Goal: Task Accomplishment & Management: Manage account settings

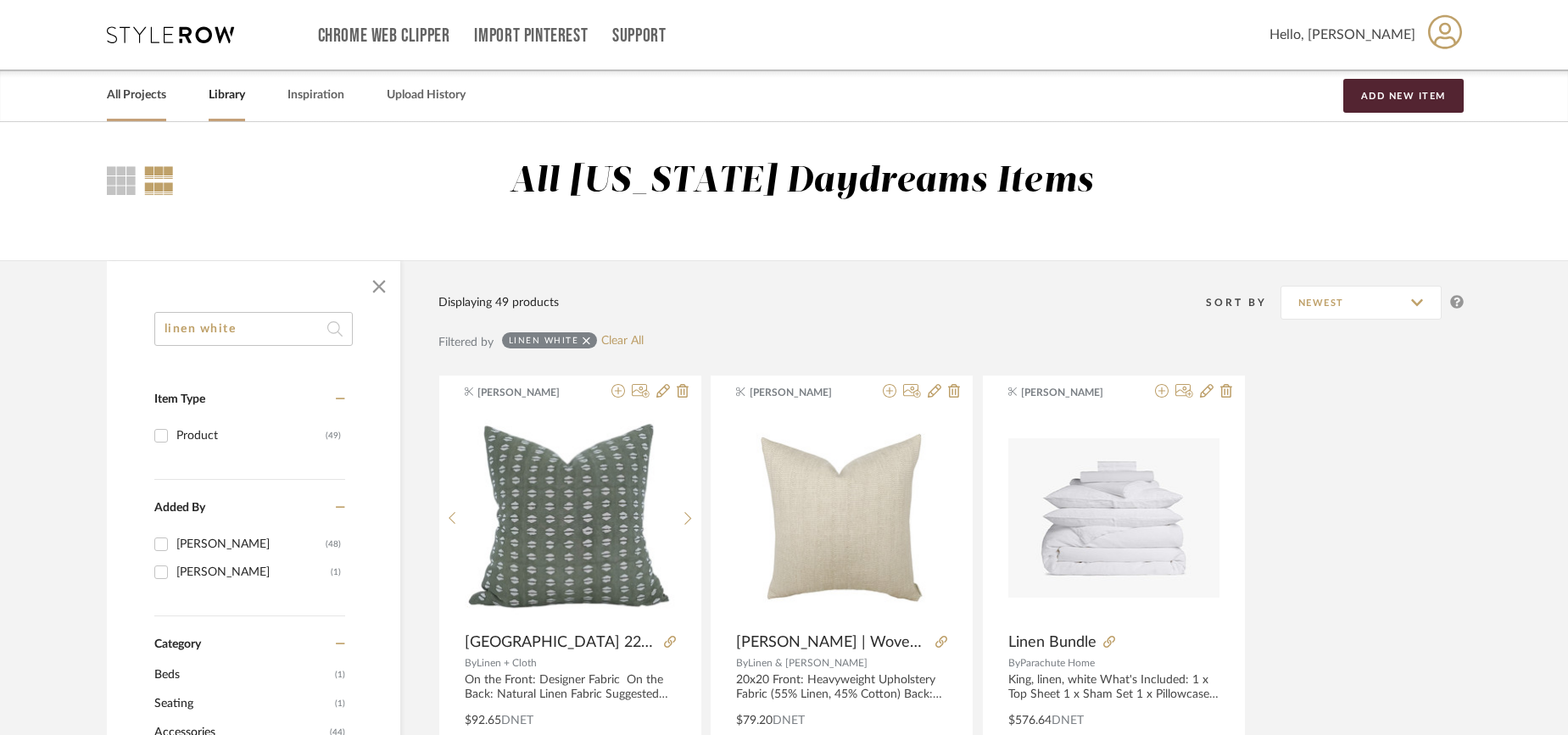
click at [153, 102] on link "All Projects" at bounding box center [137, 95] width 60 height 23
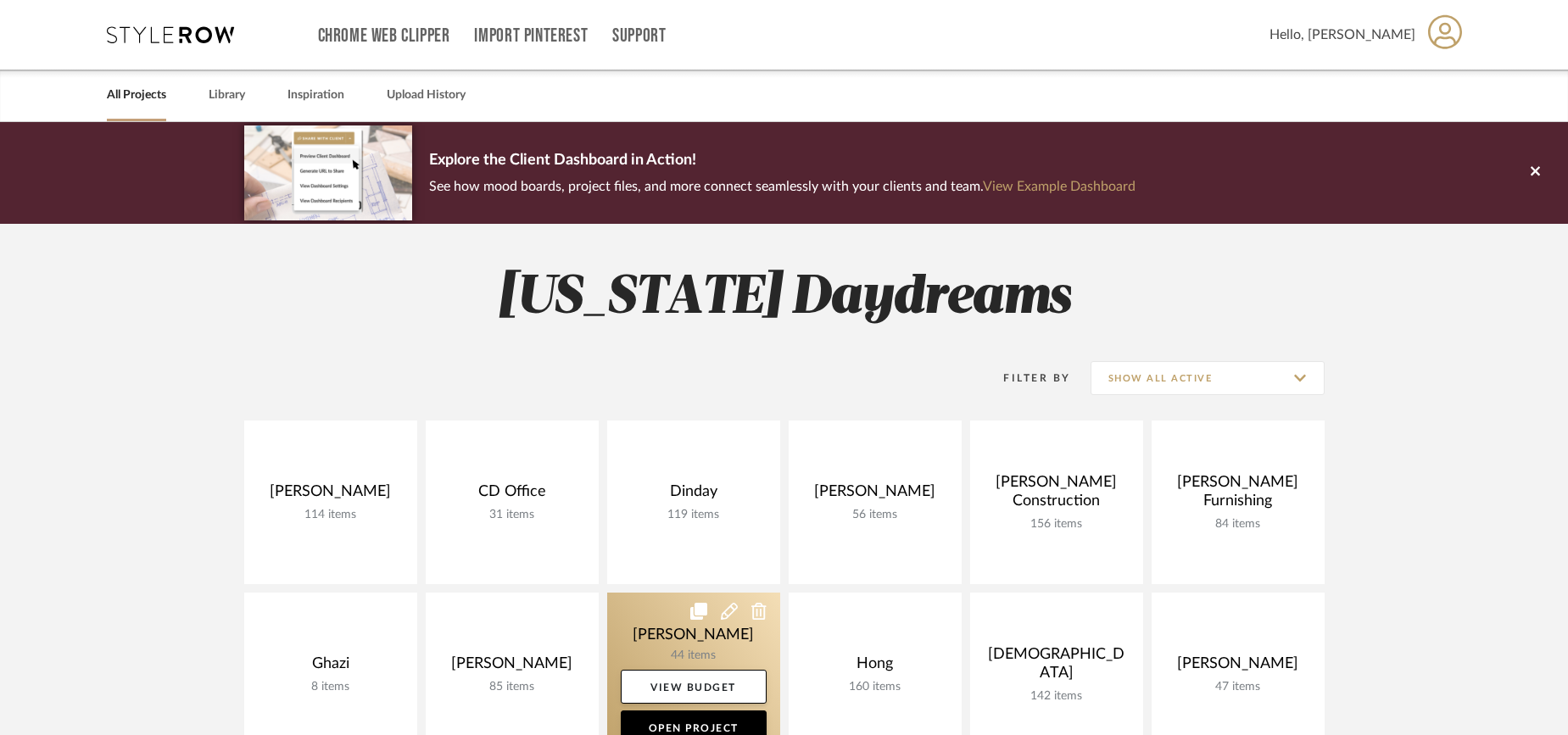
click at [675, 639] on link at bounding box center [694, 674] width 173 height 164
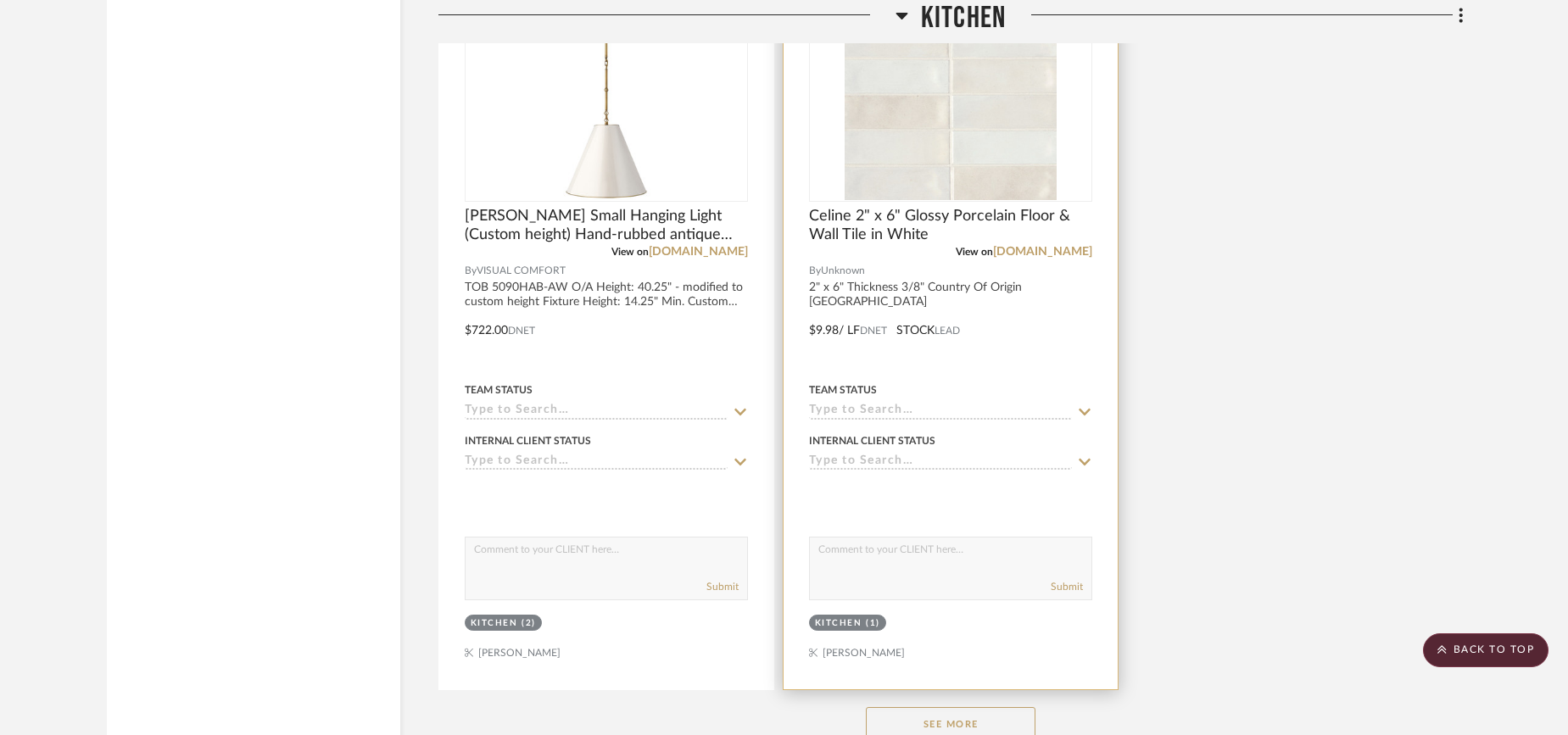
scroll to position [4705, 0]
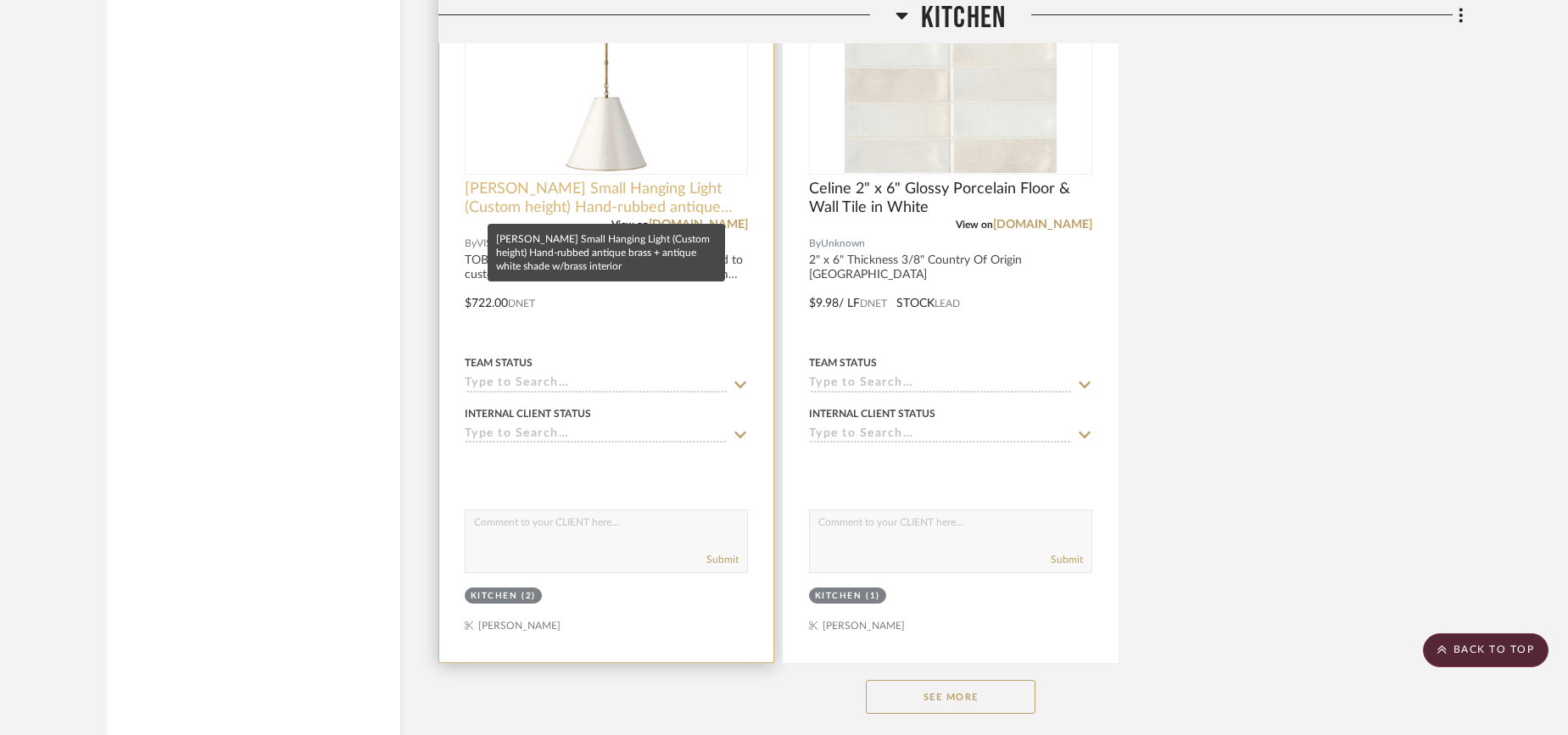
click at [647, 202] on span "[PERSON_NAME] Small Hanging Light (Custom height) Hand-rubbed antique brass + a…" at bounding box center [606, 198] width 283 height 38
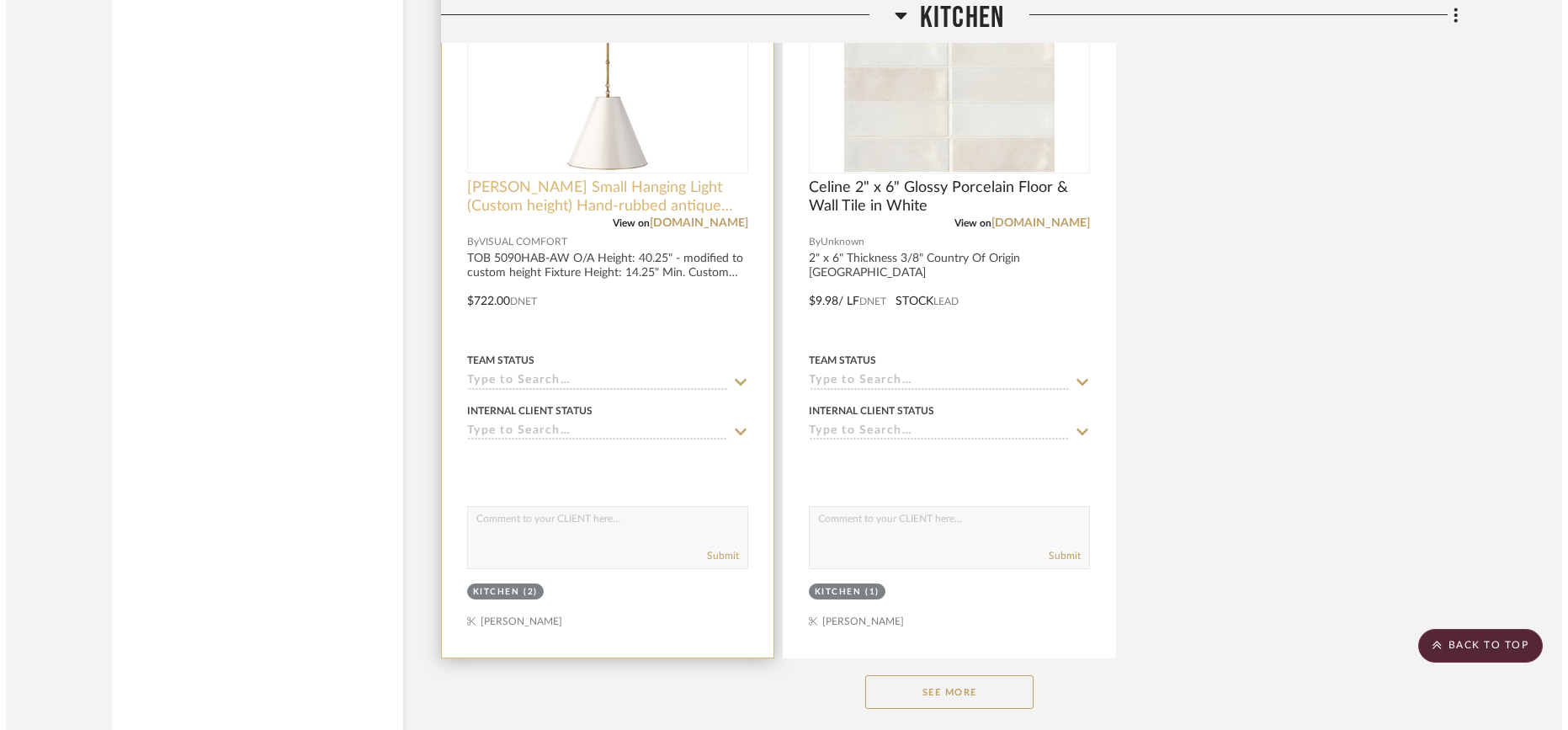
scroll to position [0, 0]
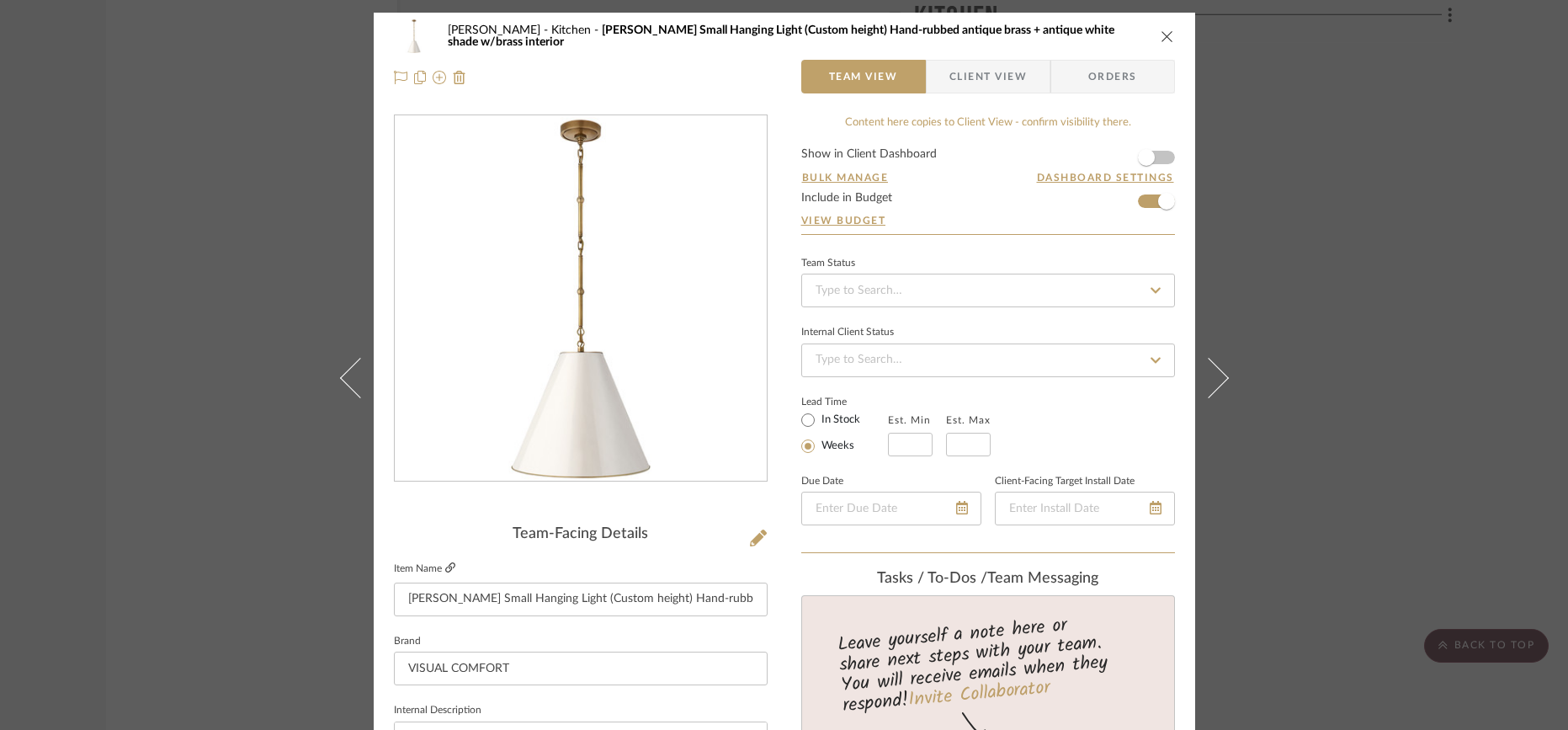
click at [449, 569] on icon at bounding box center [450, 568] width 11 height 11
click at [194, 281] on div "Highman Kitchen Goodman Small Hanging Light (Custom height) Hand-rubbed antique…" at bounding box center [784, 365] width 1568 height 730
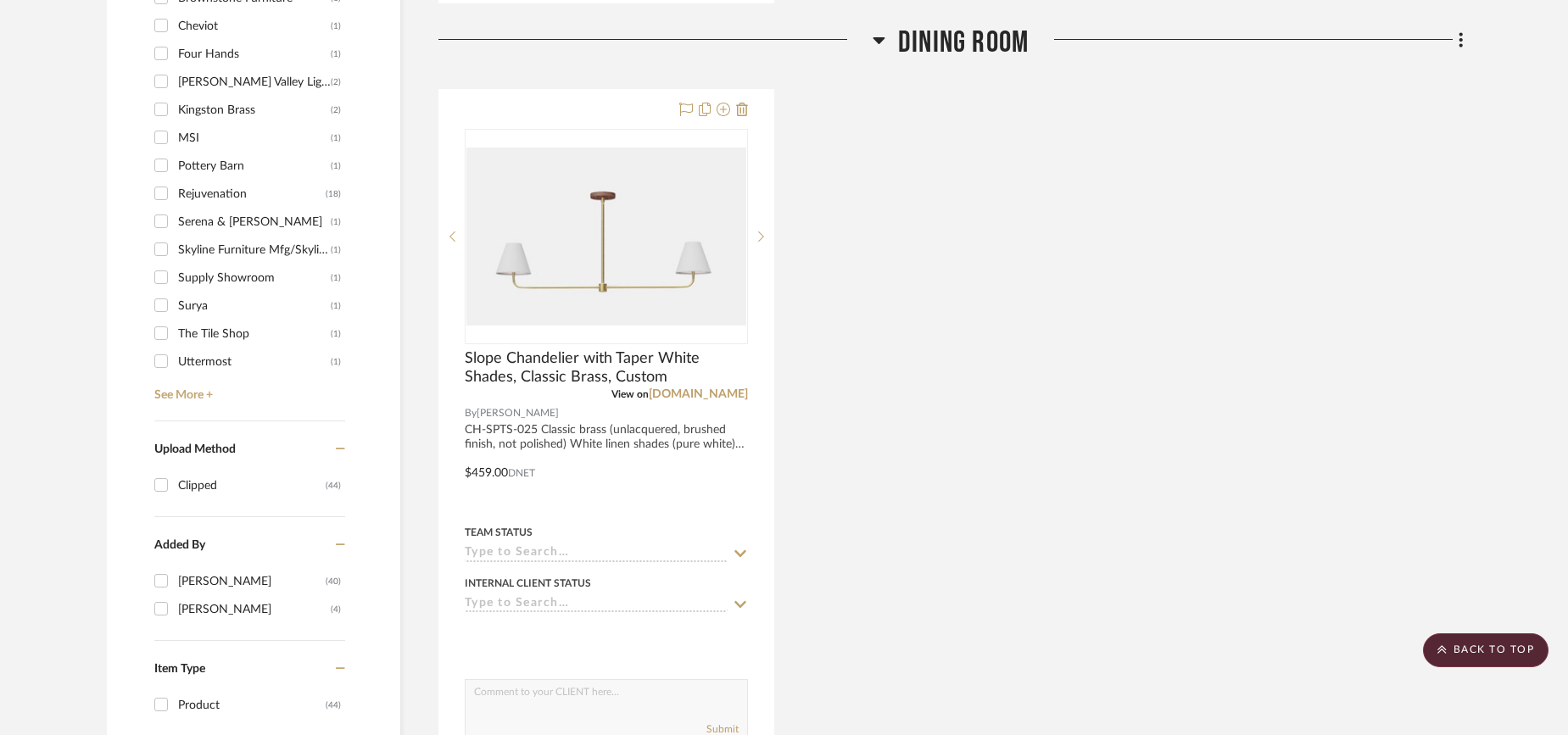
scroll to position [1340, 0]
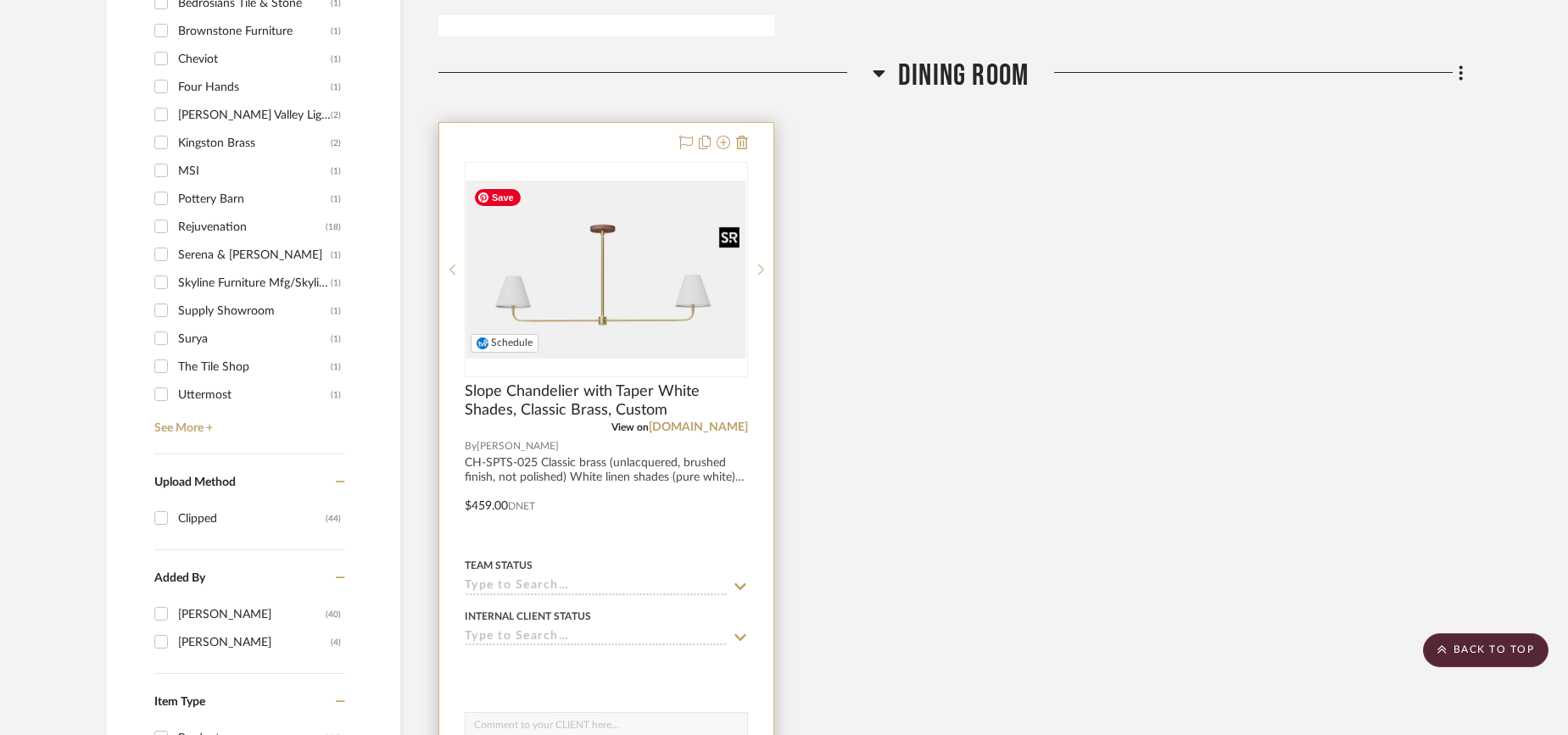
click at [0, 0] on img at bounding box center [0, 0] width 0 height 0
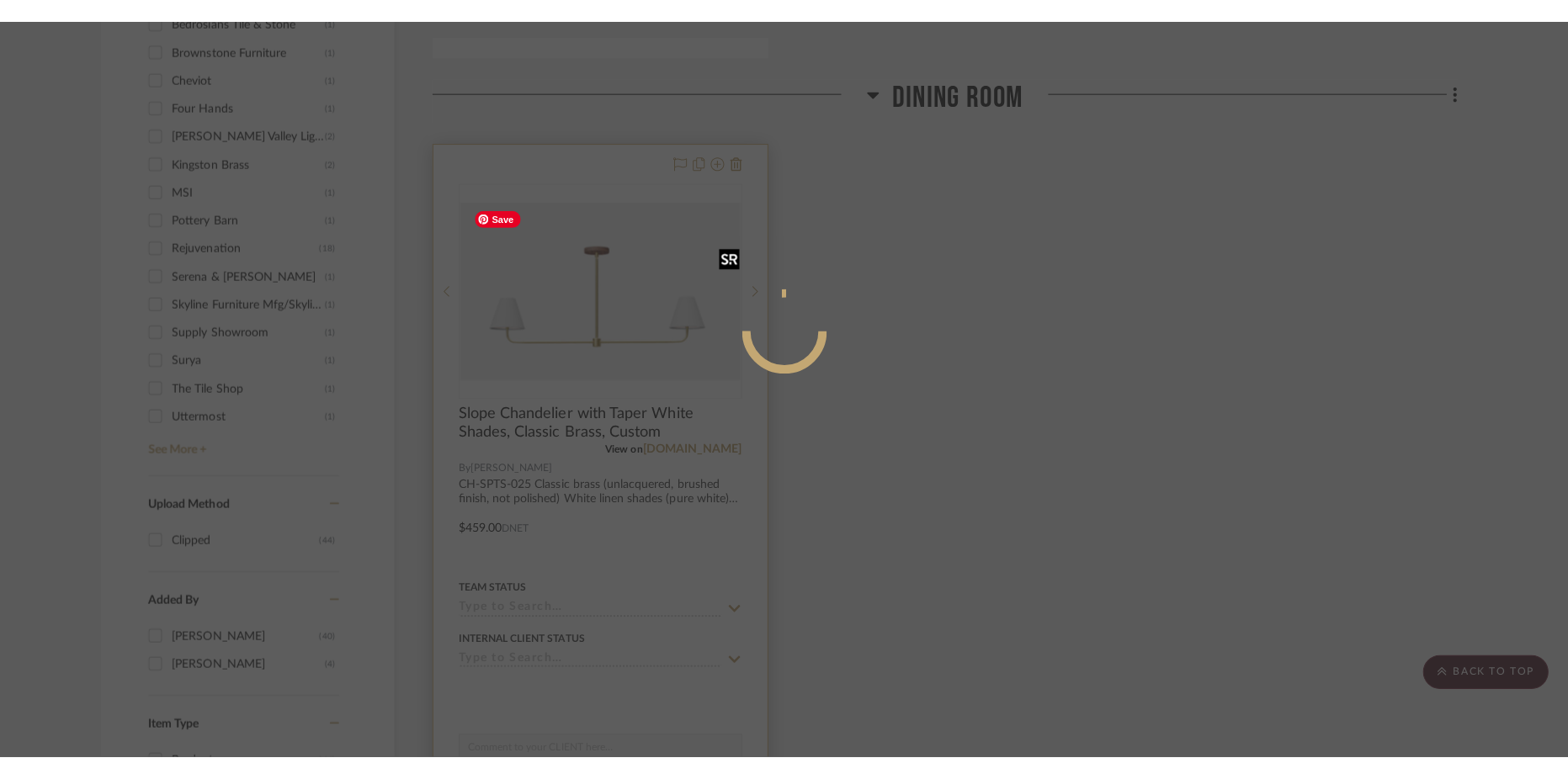
scroll to position [0, 0]
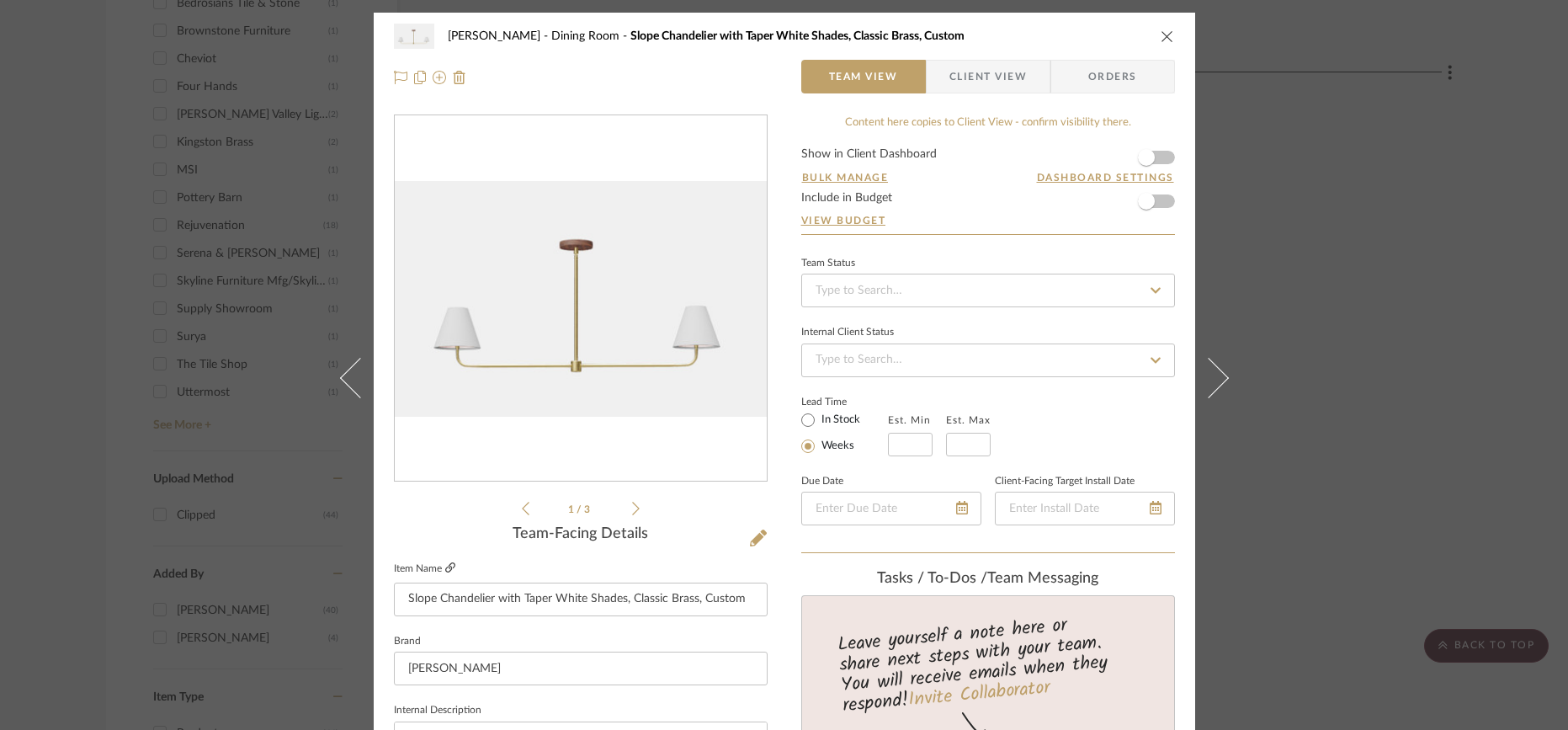
click at [445, 570] on icon at bounding box center [450, 568] width 11 height 11
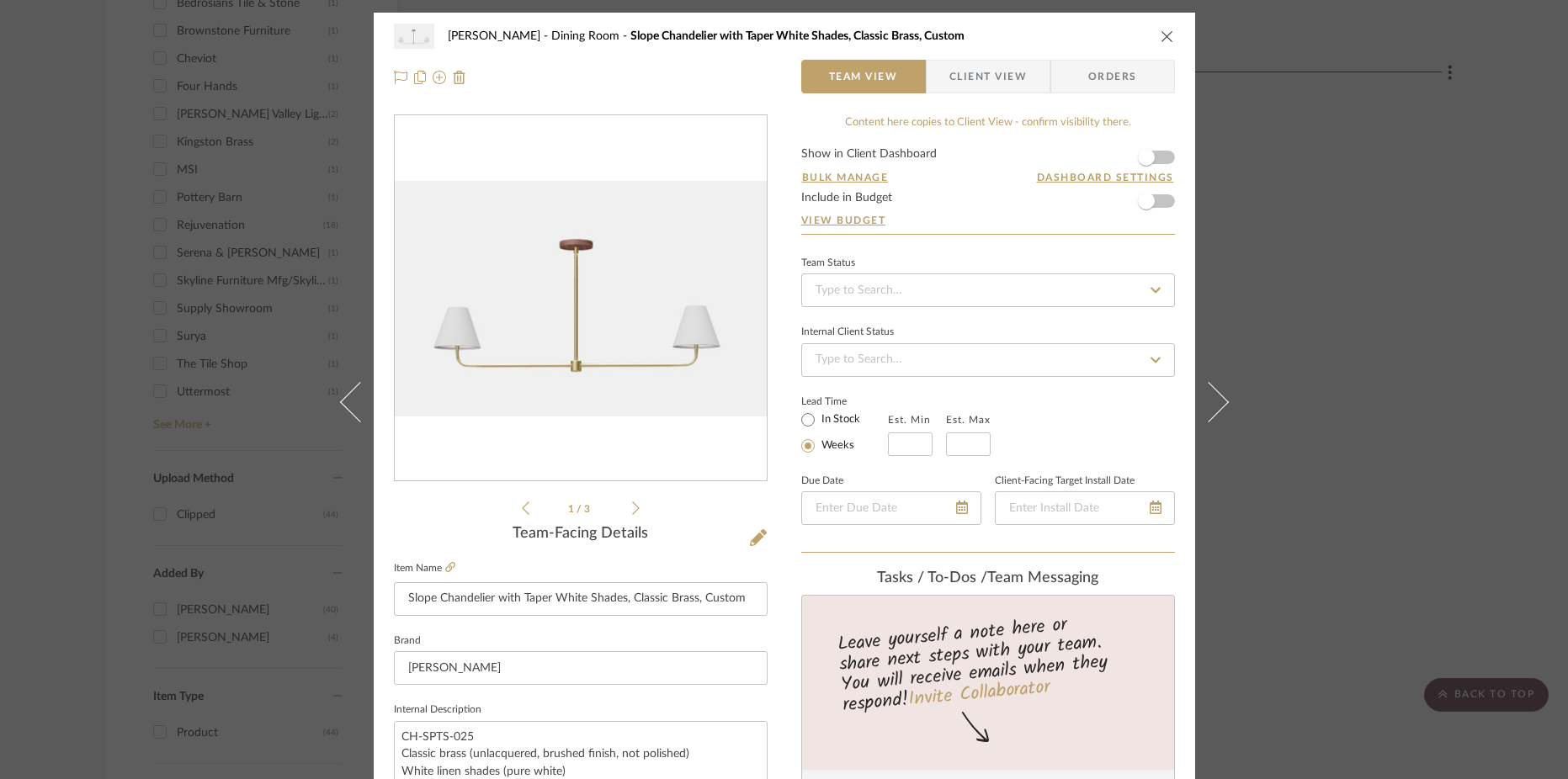
click at [290, 242] on div "Highman Dining Room Slope Chandelier with Taper White Shades, Classic Brass, Cu…" at bounding box center [784, 390] width 1568 height 779
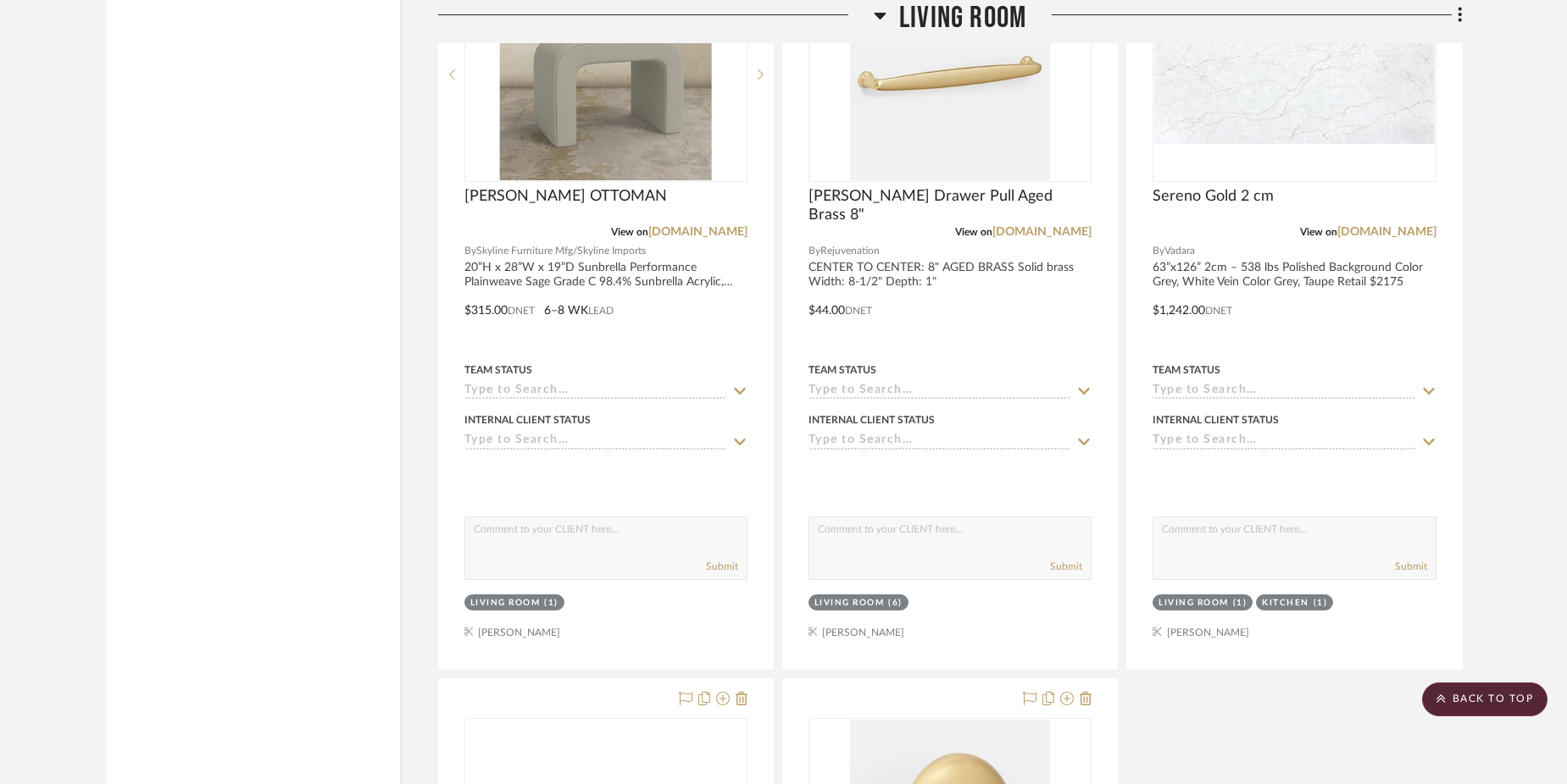
scroll to position [7960, 0]
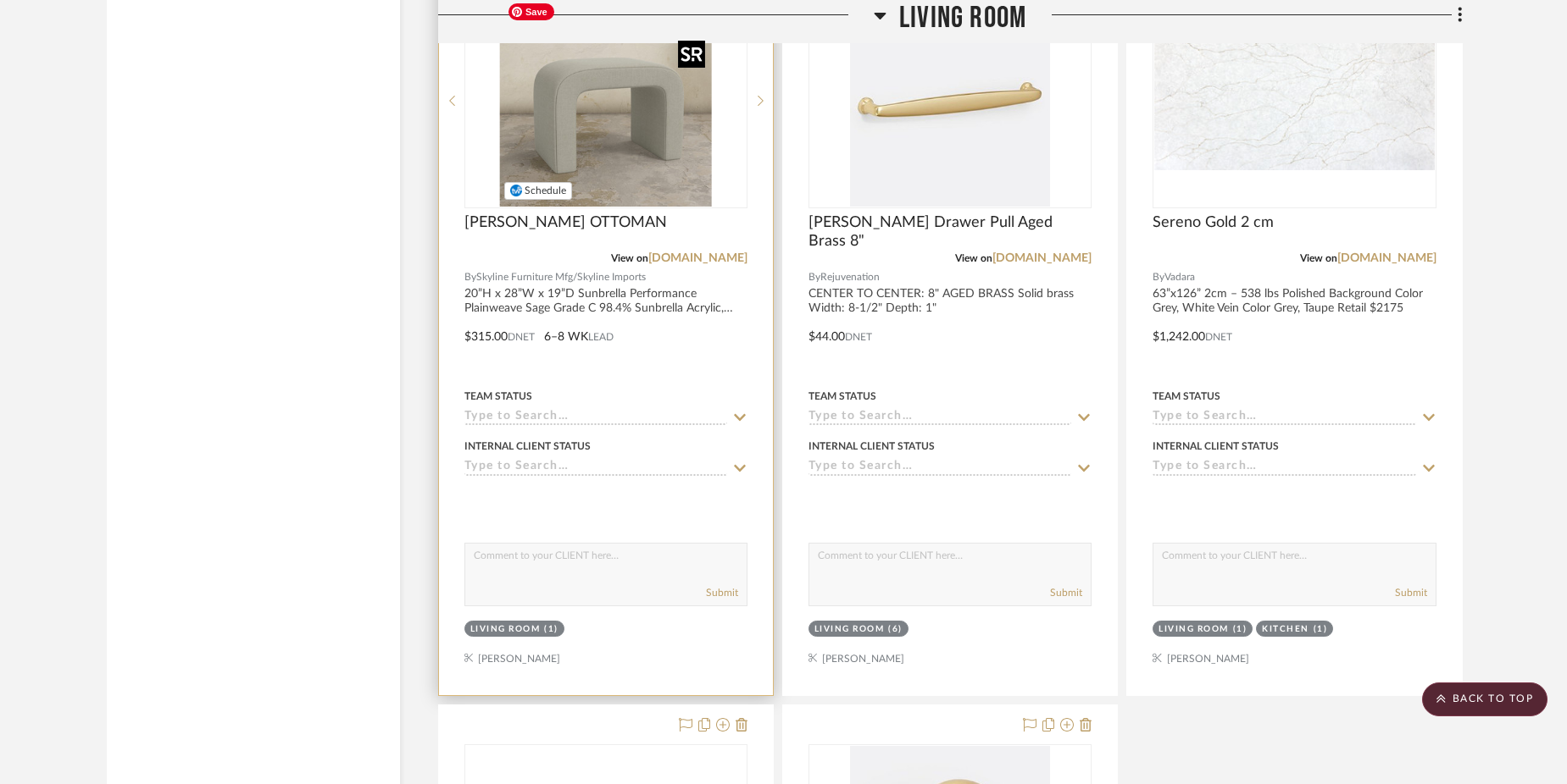
click at [621, 156] on img "0" at bounding box center [606, 101] width 211 height 211
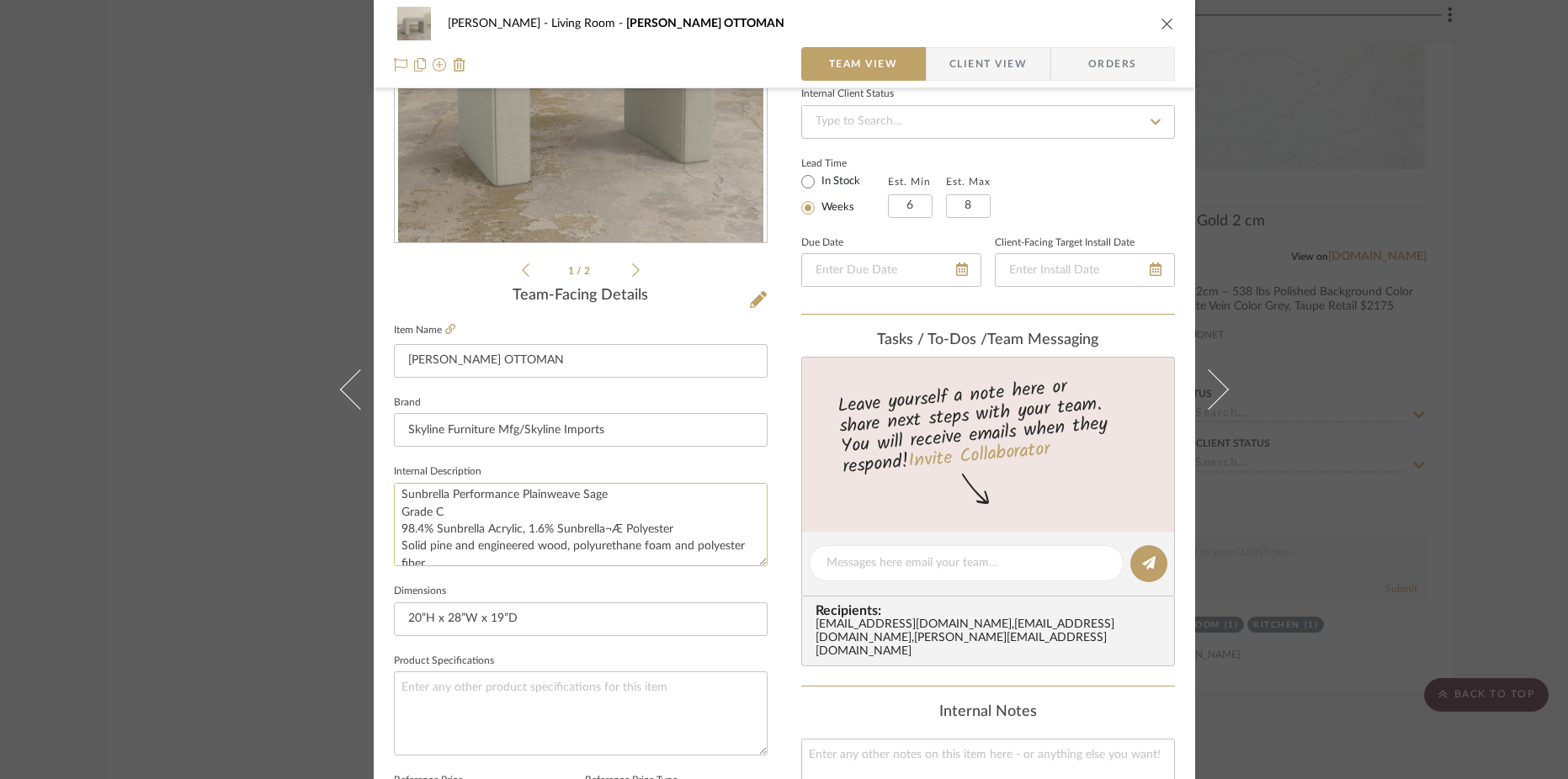
scroll to position [0, 0]
click at [231, 221] on div "Highman Living Room HALE OTTOMAN Team View Client View Orders 1 / 2 Team-Facing…" at bounding box center [784, 390] width 1568 height 779
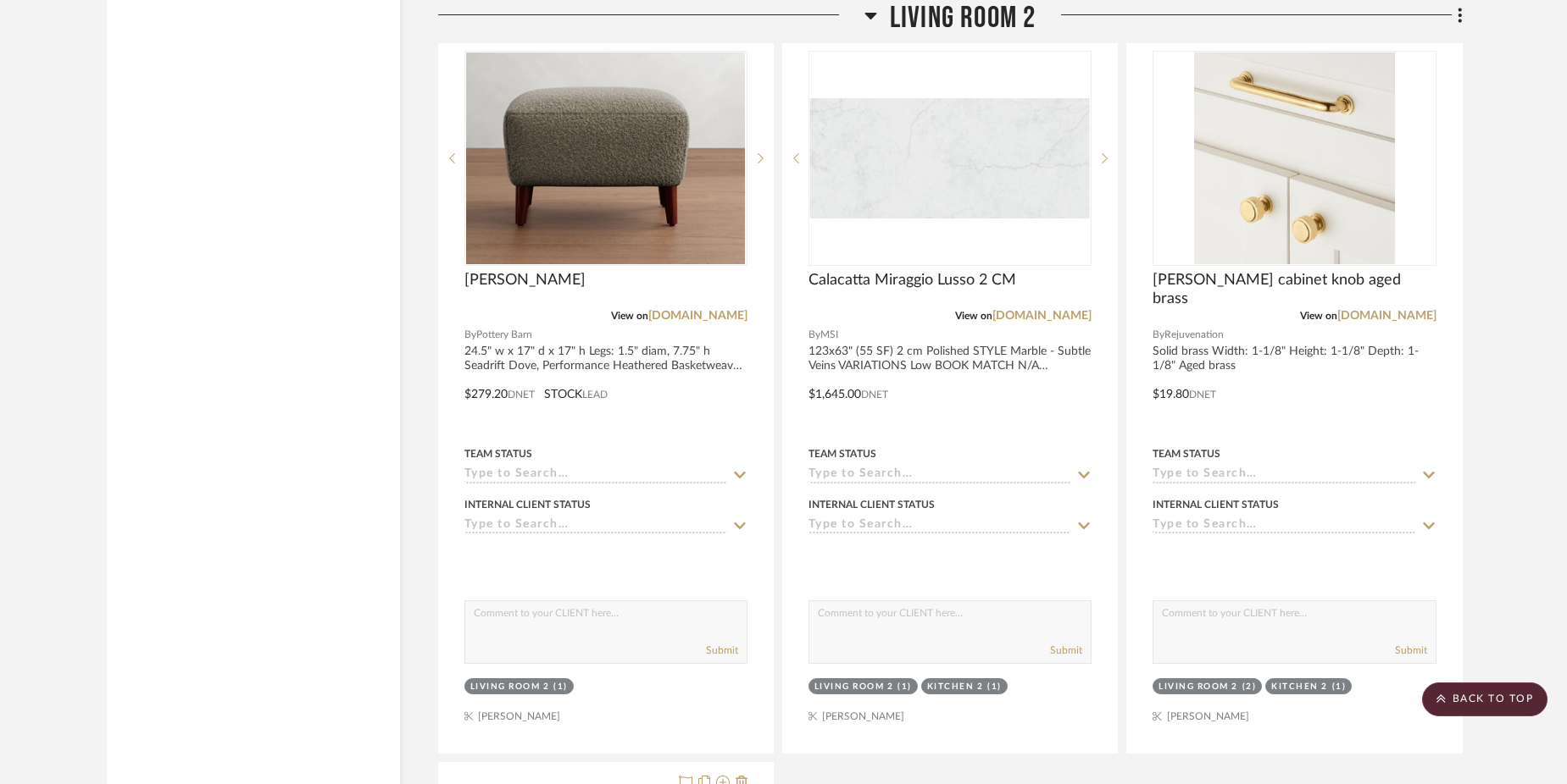
scroll to position [9481, 0]
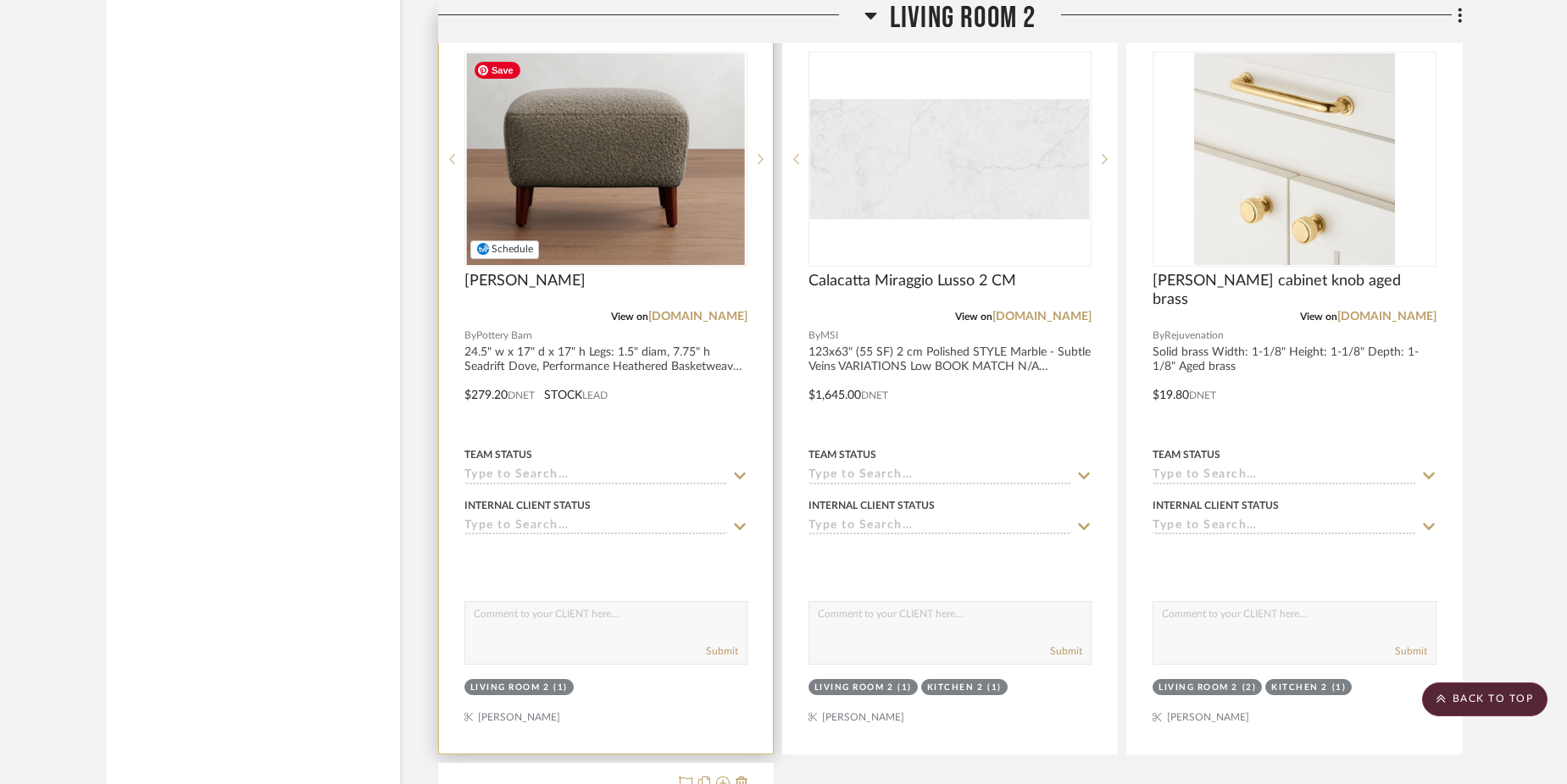
click at [0, 0] on img at bounding box center [0, 0] width 0 height 0
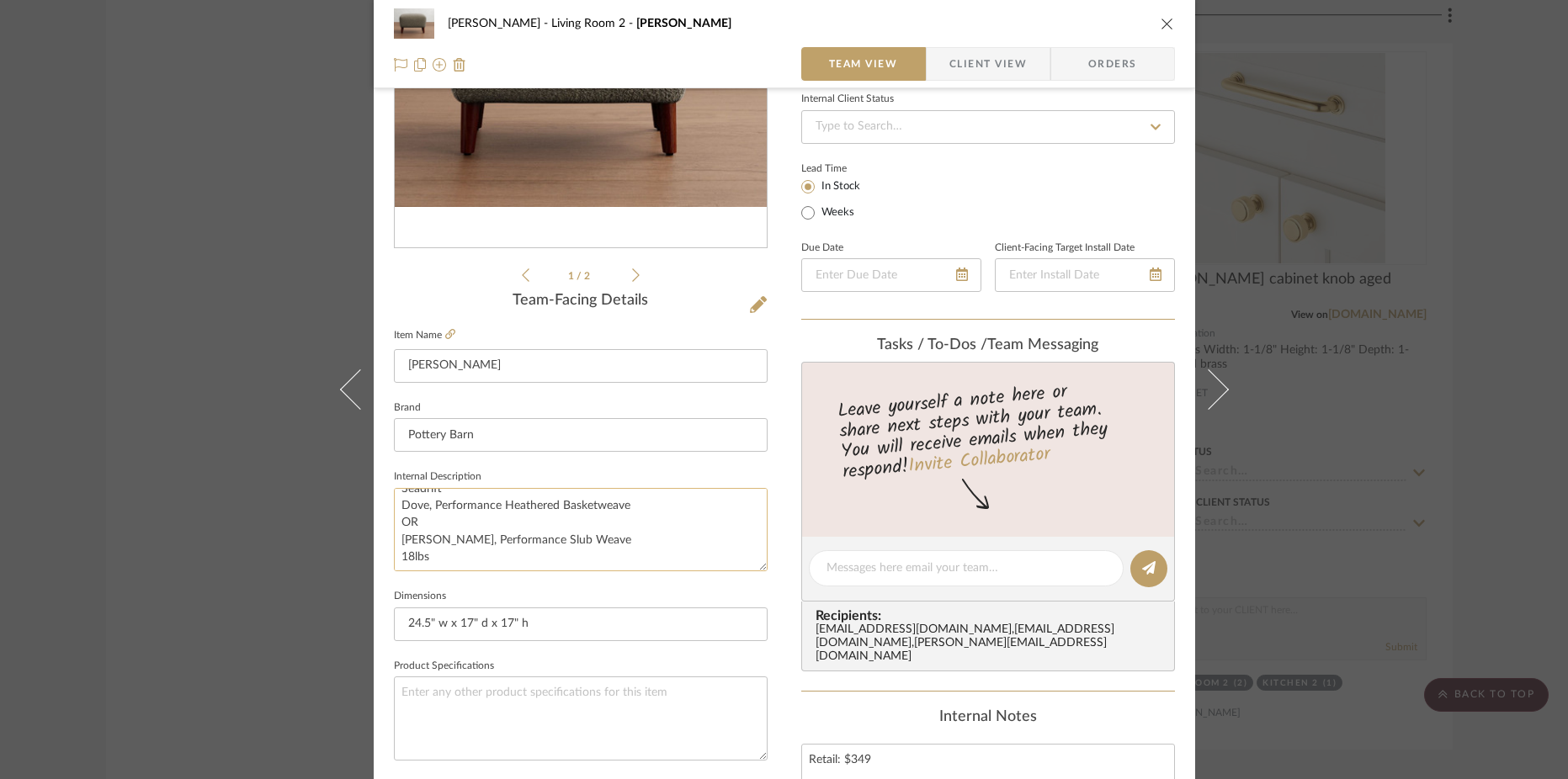
scroll to position [51, 0]
drag, startPoint x: 600, startPoint y: 537, endPoint x: 376, endPoint y: 524, distance: 224.4
click at [376, 524] on div "Highman Living Room 2 Olivia Ottoman Team View Client View Orders 1 / 2 Team-Fa…" at bounding box center [784, 557] width 821 height 1554
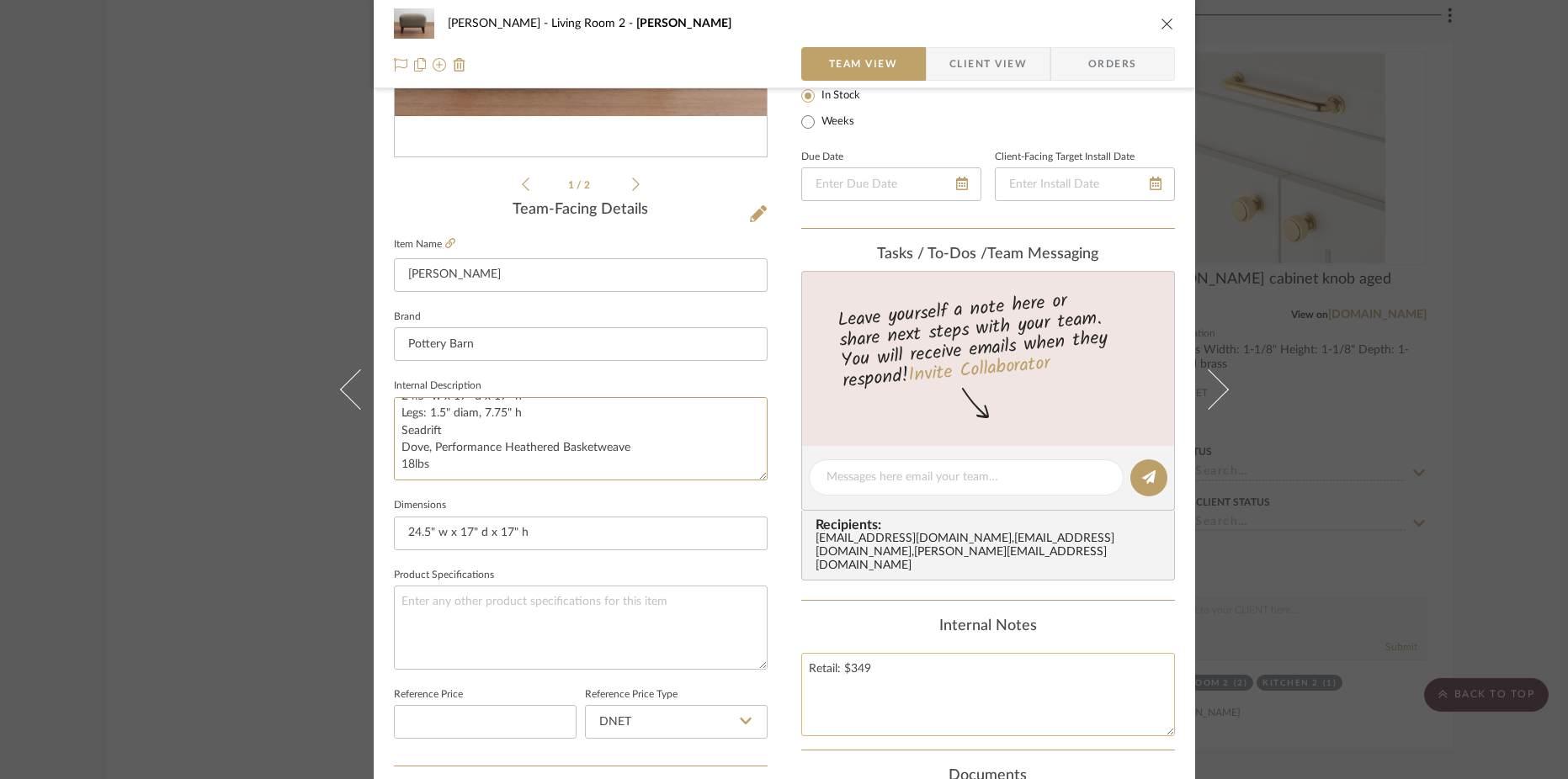
scroll to position [345, 0]
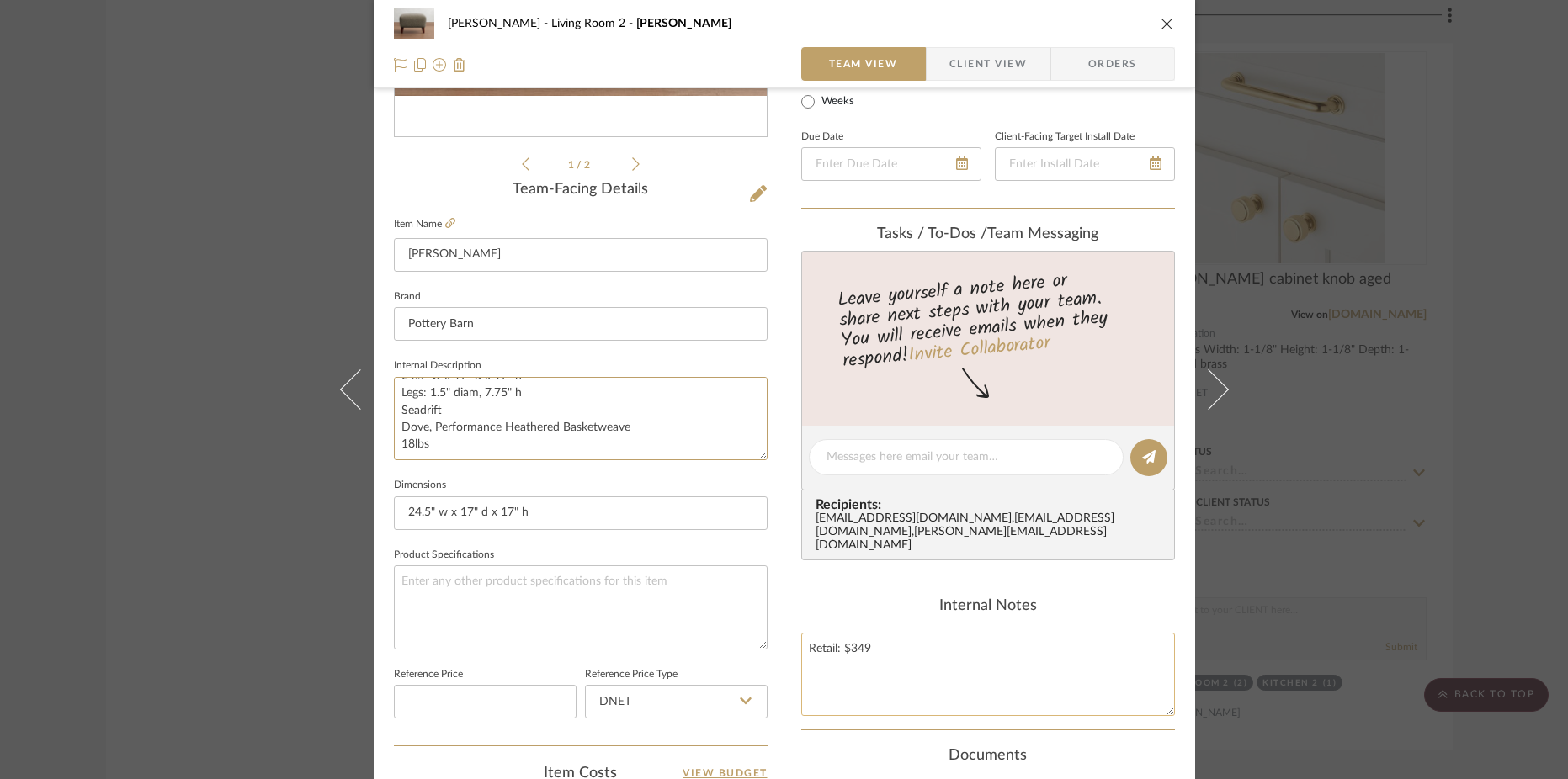
type textarea "24.5" w x 17" d x 17" h Legs: 1.5" diam, 7.75" h Seadrift Dove, Performance Hea…"
click at [919, 644] on textarea "Retail: $349" at bounding box center [987, 674] width 373 height 83
paste textarea "OR Moss, Performance Slub Weave"
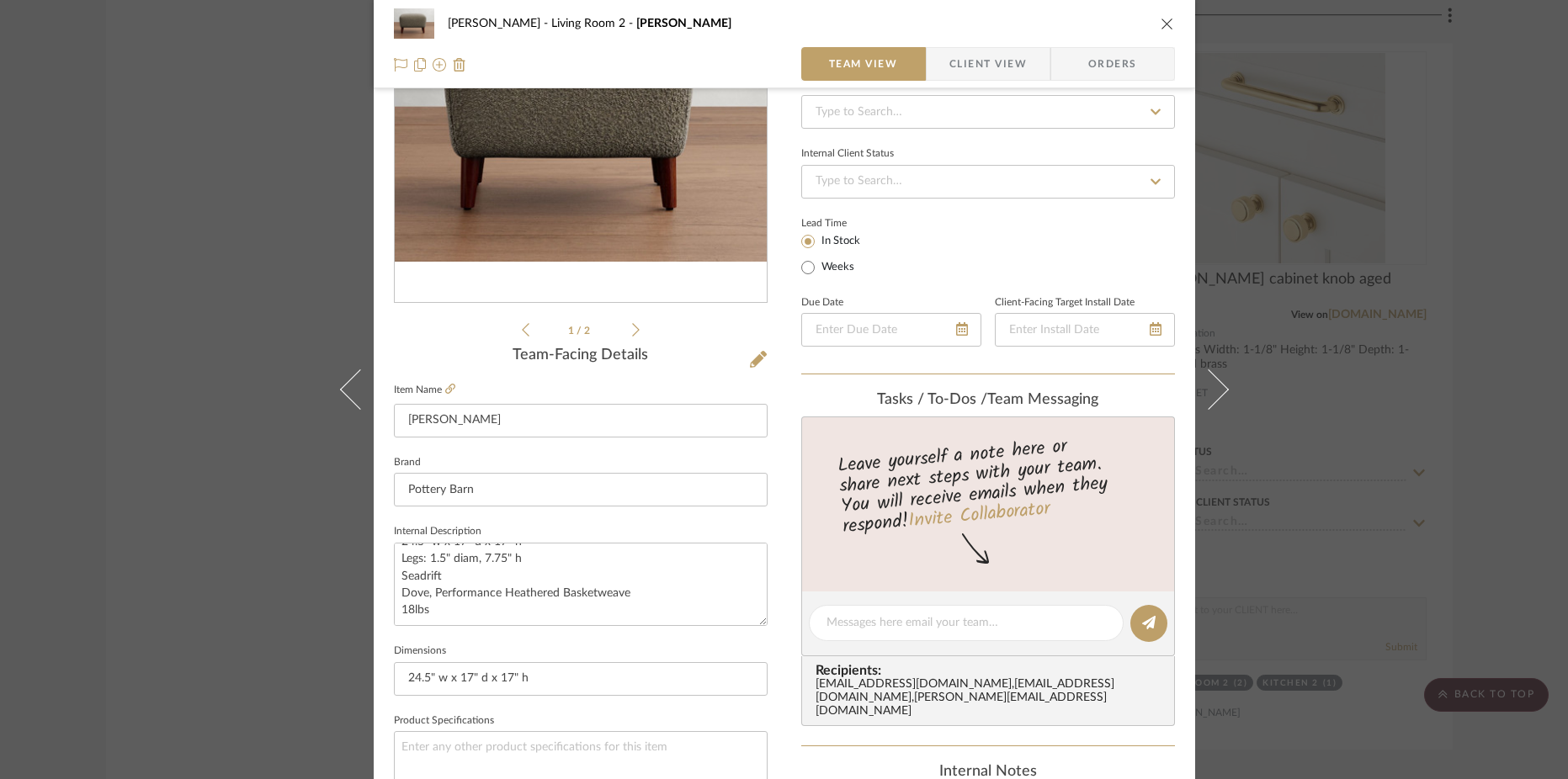
scroll to position [181, 0]
type textarea "Retail: $349 OR Moss, Performance Slub Weave"
click at [588, 415] on input "Olivia Ottoman" at bounding box center [581, 417] width 373 height 33
drag, startPoint x: 646, startPoint y: 579, endPoint x: 408, endPoint y: 596, distance: 238.6
click at [408, 596] on textarea "24.5" w x 17" d x 17" h Legs: 1.5" diam, 7.75" h Seadrift Dove, Performance Hea…" at bounding box center [581, 581] width 373 height 83
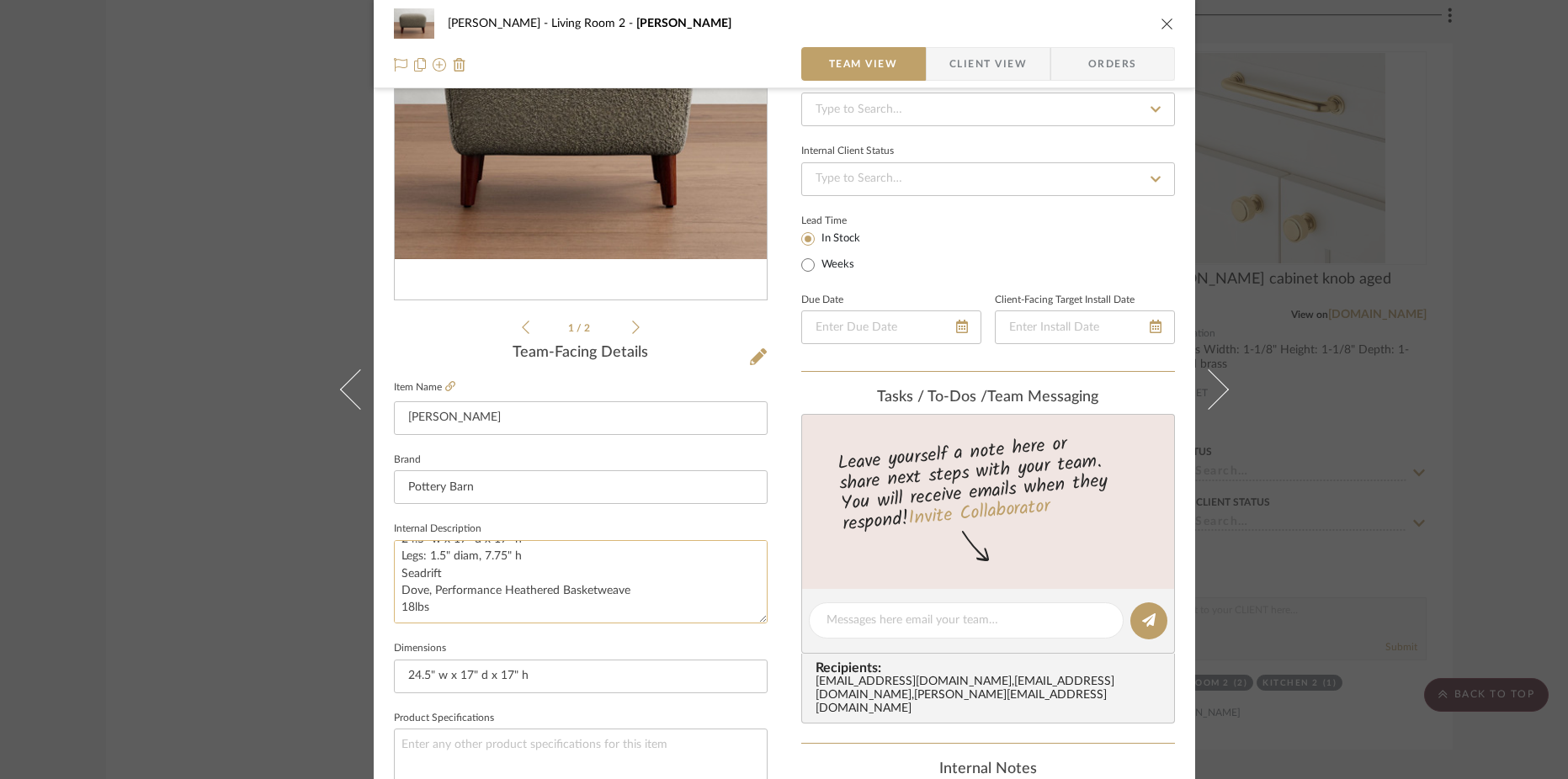
click at [408, 596] on textarea "24.5" w x 17" d x 17" h Legs: 1.5" diam, 7.75" h Seadrift Dove, Performance Hea…" at bounding box center [581, 581] width 373 height 83
drag, startPoint x: 629, startPoint y: 592, endPoint x: 386, endPoint y: 593, distance: 243.0
click at [386, 593] on div "Highman Living Room 2 Olivia Ottoman Team View Client View Orders 1 / 2 Team-Fa…" at bounding box center [784, 609] width 821 height 1554
click at [519, 486] on input "Pottery Barn" at bounding box center [581, 487] width 373 height 33
click at [529, 426] on input "Olivia Ottoman" at bounding box center [581, 417] width 373 height 33
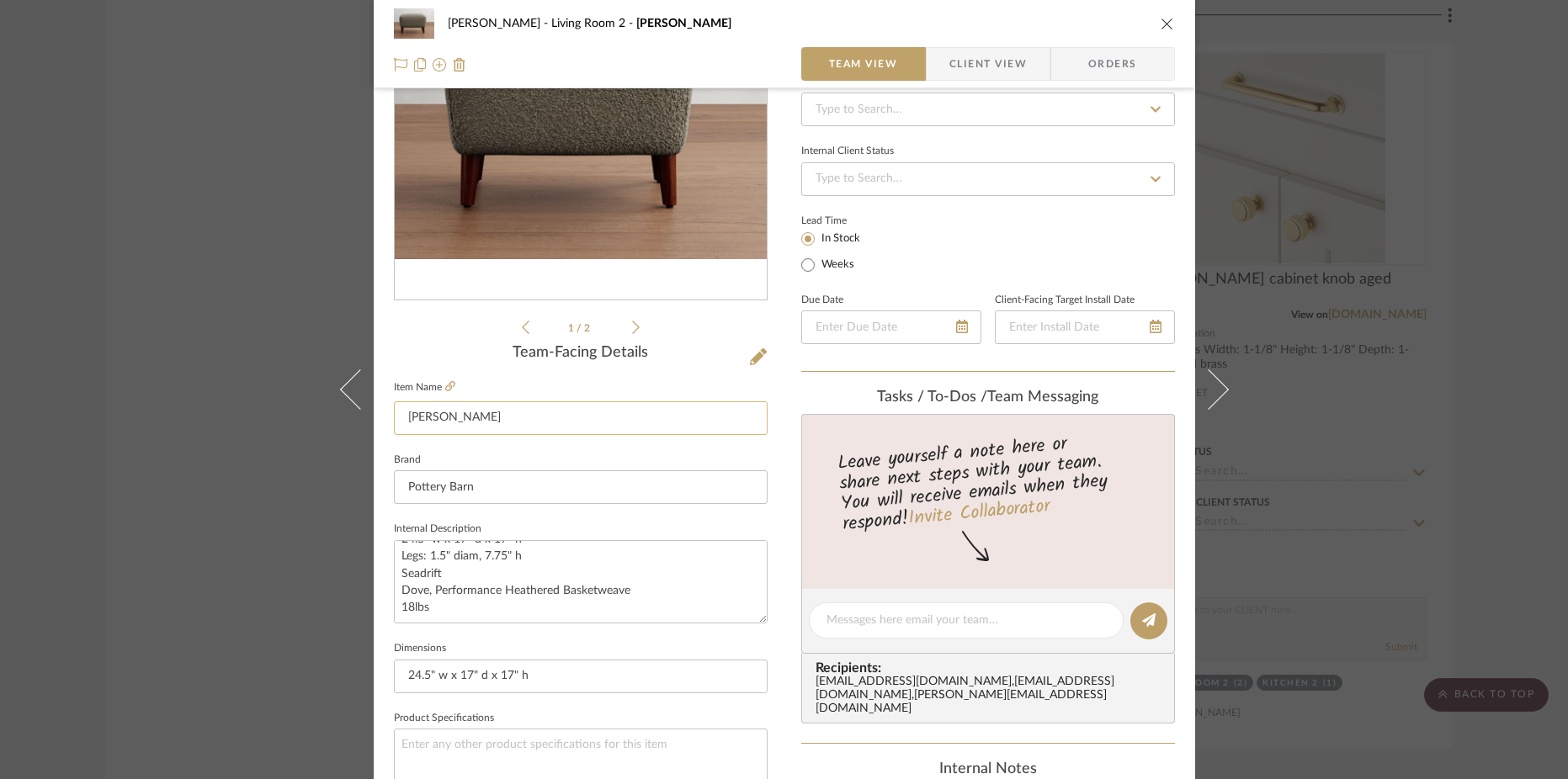
paste input "Dove, Performance Heathered Basketweave"
type input "Olivia Ottoman Dove, Performance Heathered Basketweave"
click at [530, 487] on input "Pottery Barn" at bounding box center [581, 487] width 373 height 33
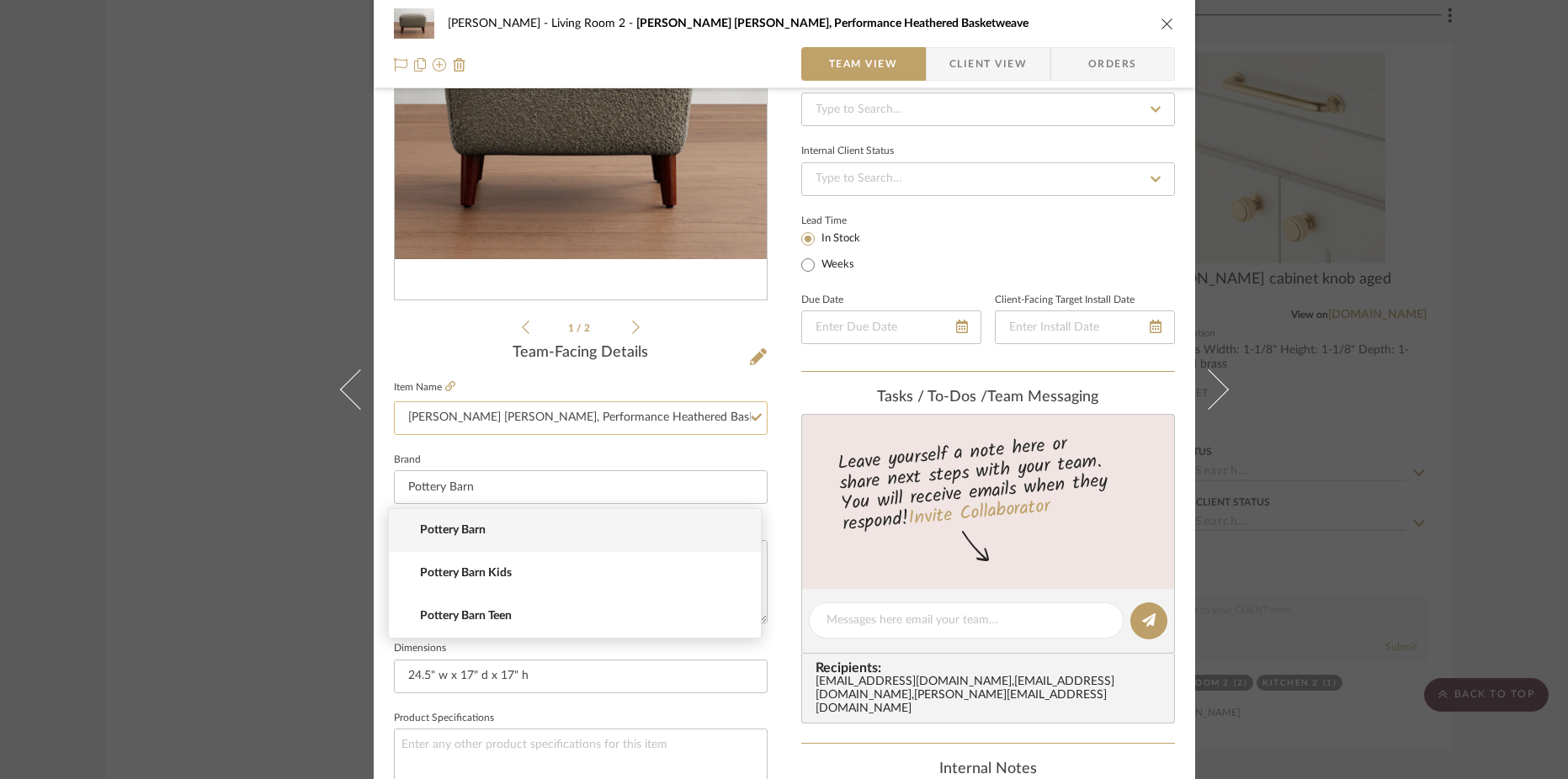
click at [735, 412] on input "Olivia Ottoman Dove, Performance Heathered Basketweave" at bounding box center [581, 417] width 373 height 33
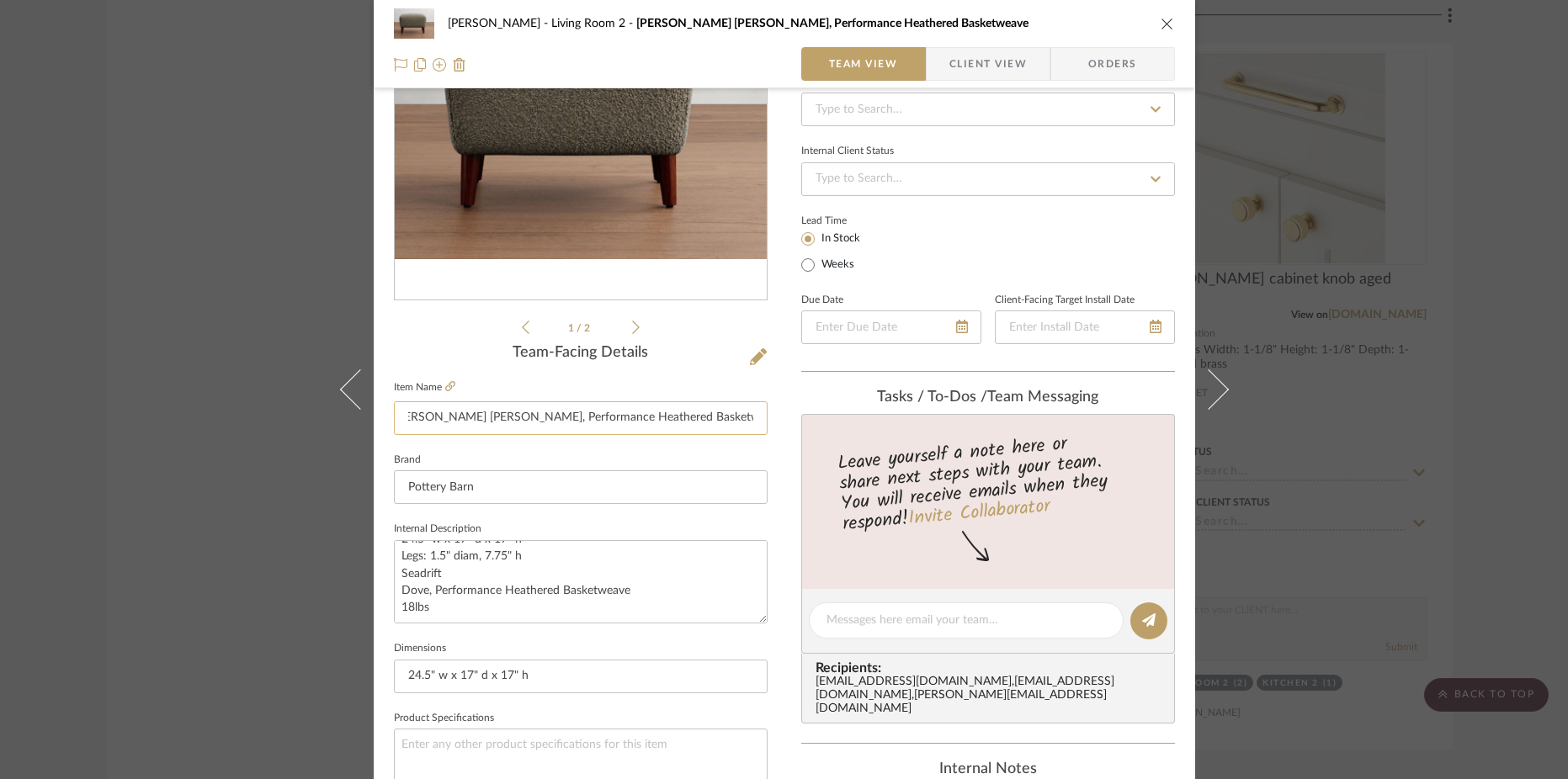
scroll to position [0, 18]
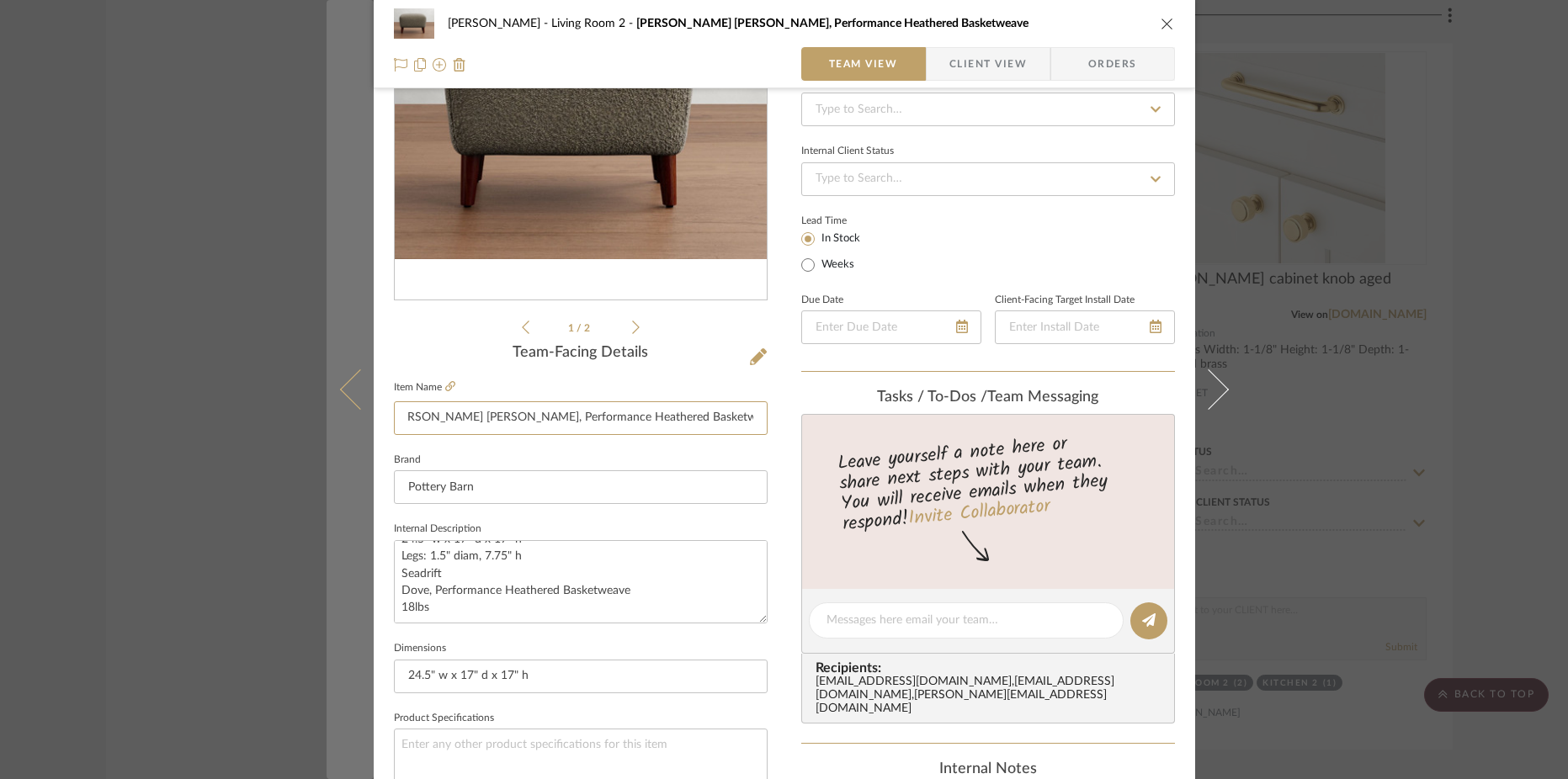
type input "Olivia Ottoman Dove, Performance Heathered Basketweave + Seadrift"
click at [327, 530] on button at bounding box center [350, 390] width 47 height 779
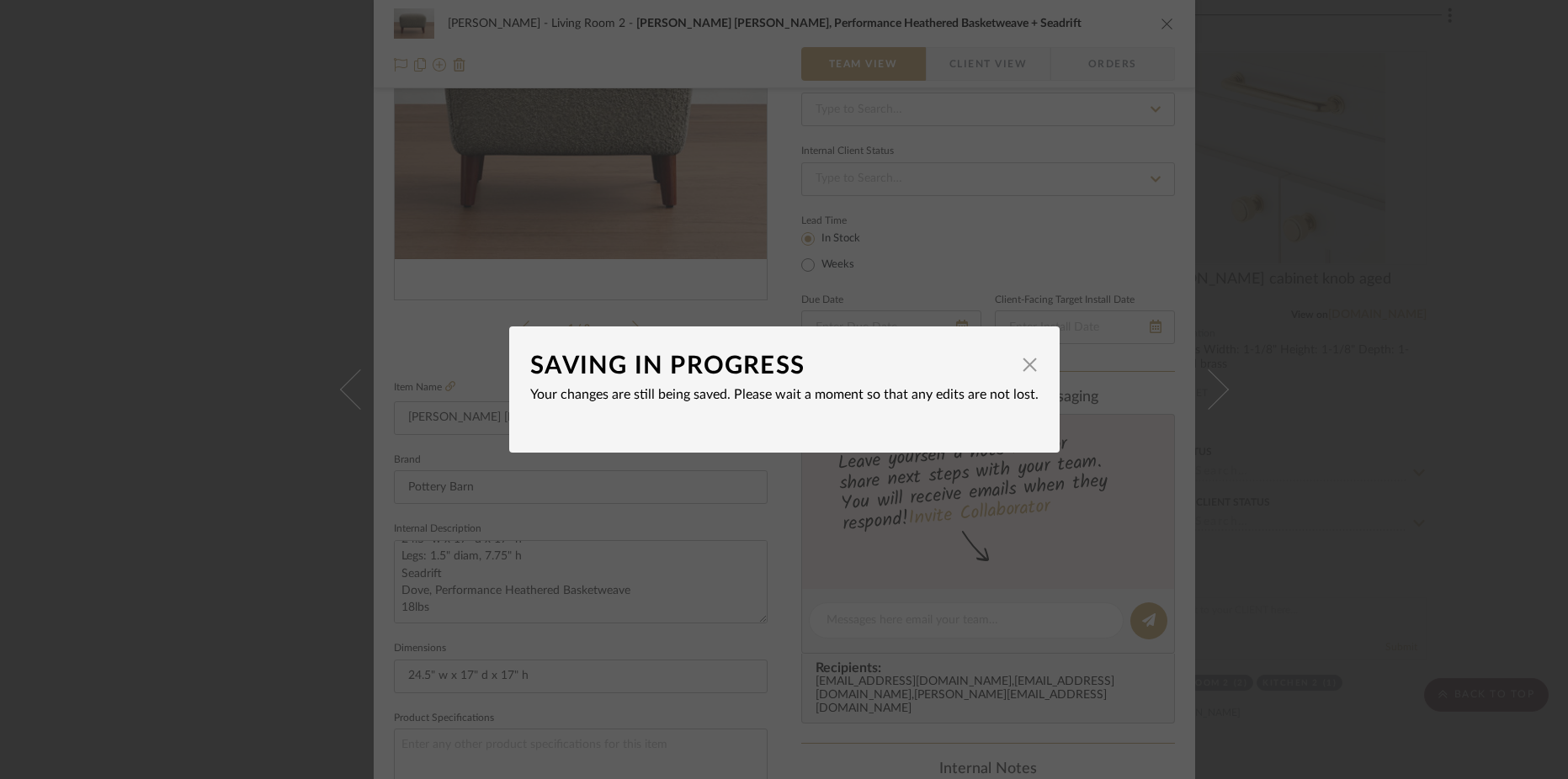
click at [789, 438] on dialog-content "SAVING IN PROGRESS × Your changes are still being saved. Please wait a moment s…" at bounding box center [784, 390] width 550 height 126
click at [1019, 363] on span "button" at bounding box center [1029, 364] width 33 height 33
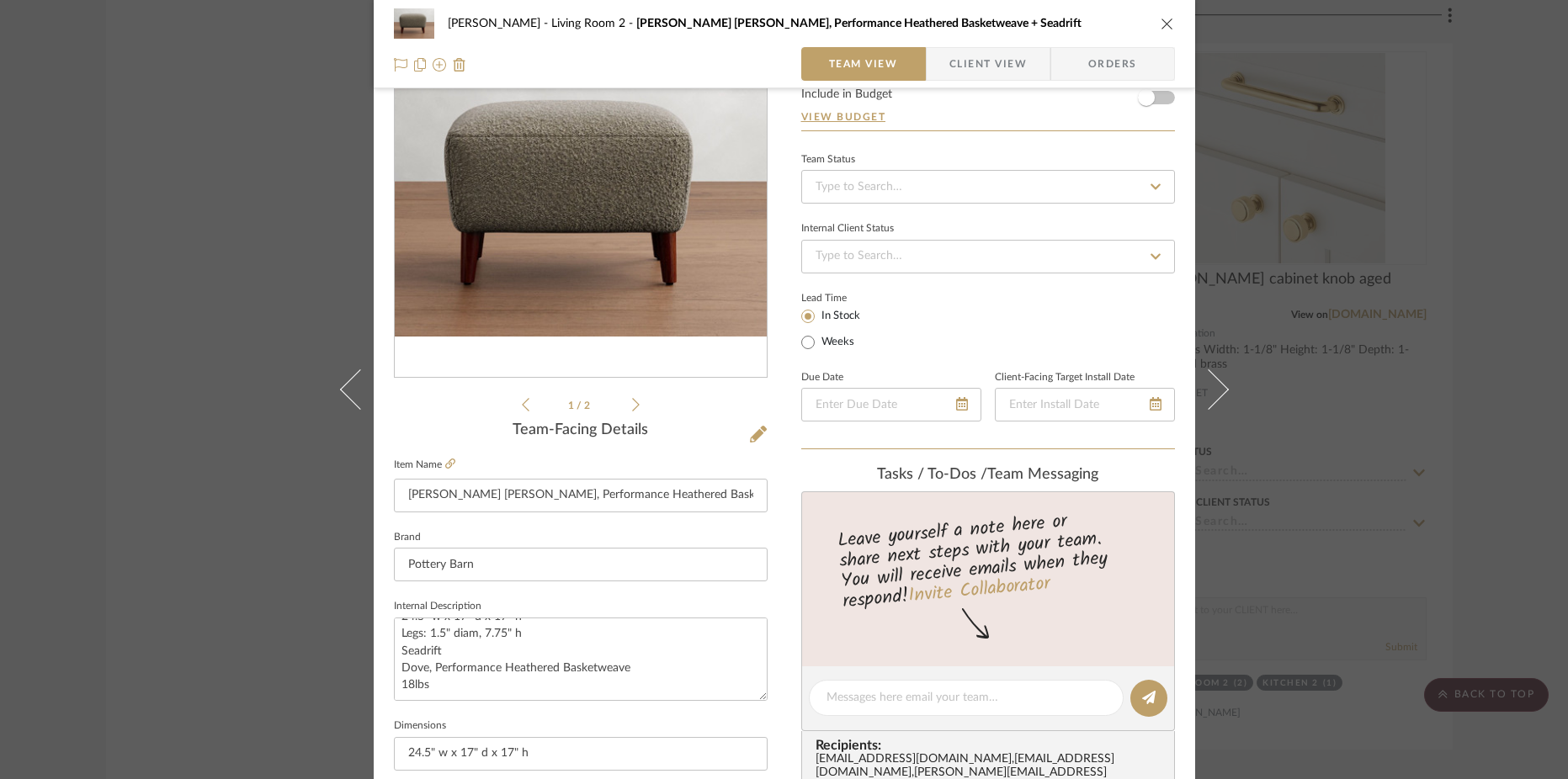
scroll to position [100, 0]
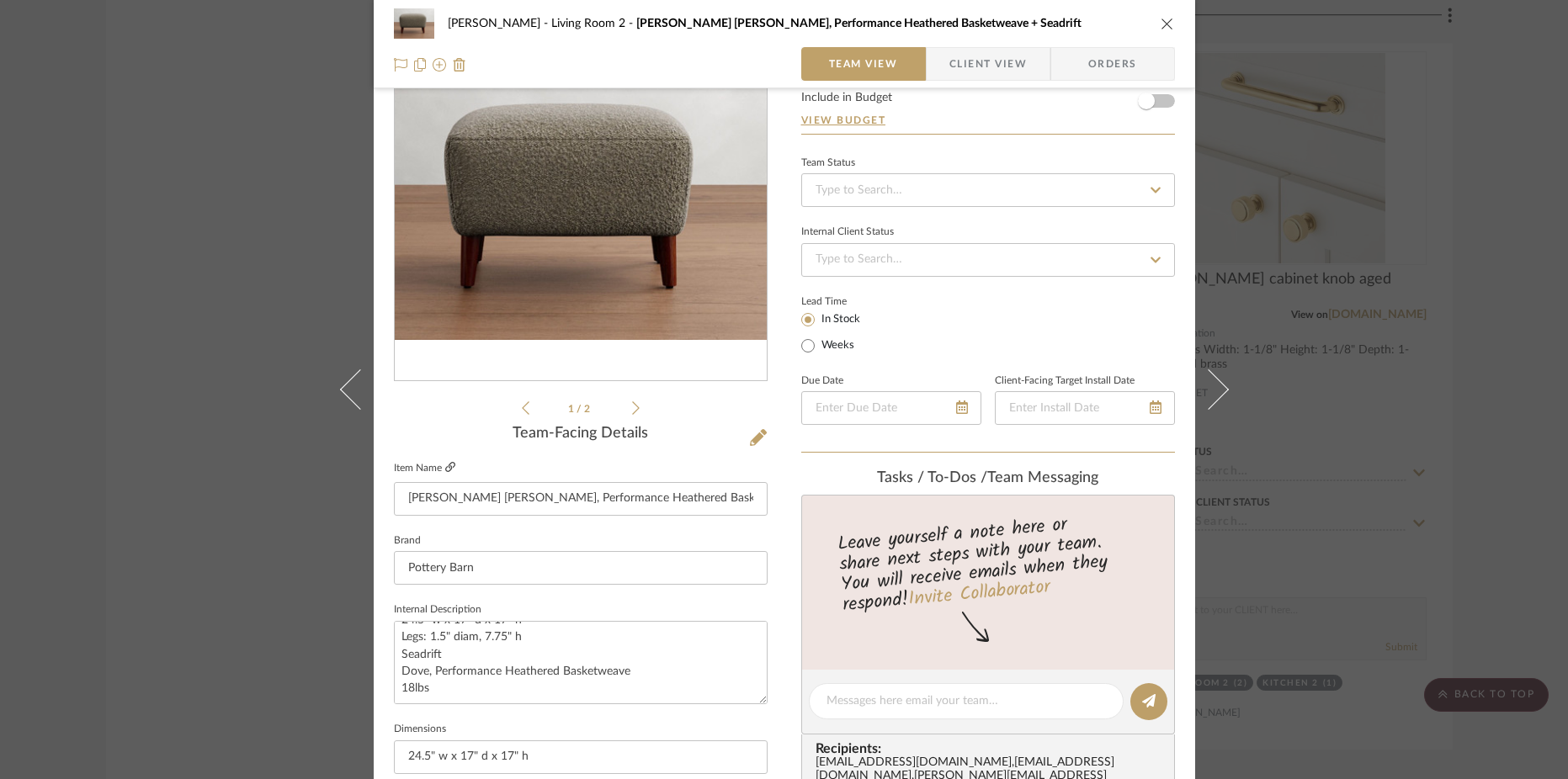
click at [445, 469] on icon at bounding box center [450, 467] width 11 height 11
